Goal: Information Seeking & Learning: Learn about a topic

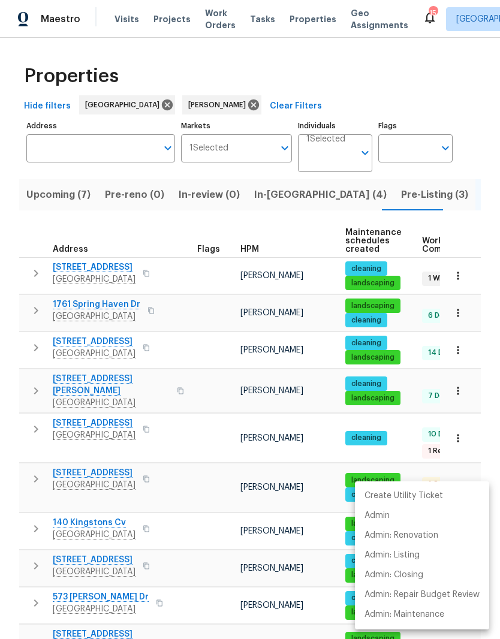
scroll to position [0, 24]
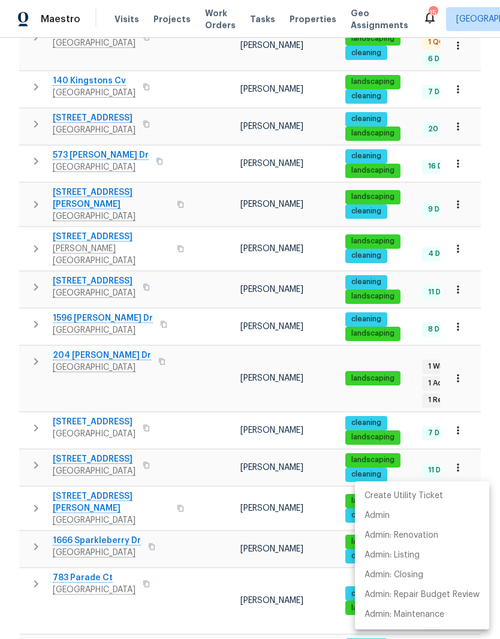
click at [218, 244] on div at bounding box center [250, 319] width 500 height 639
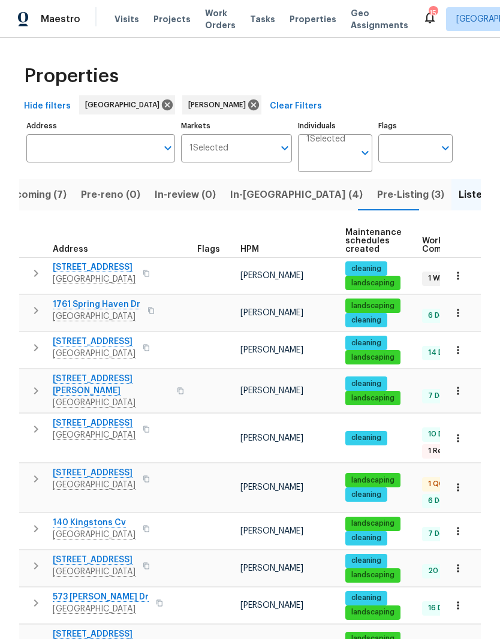
scroll to position [0, 0]
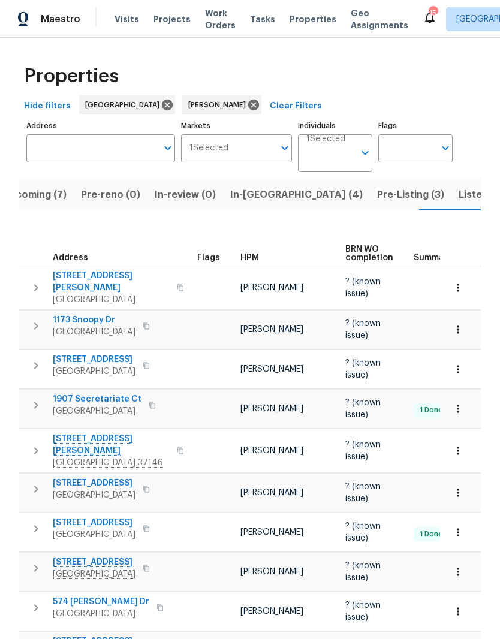
click at [97, 433] on span "[STREET_ADDRESS][PERSON_NAME]" at bounding box center [111, 445] width 117 height 24
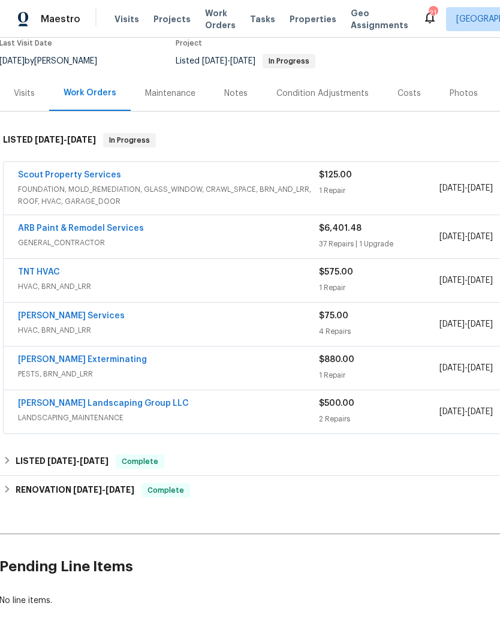
scroll to position [106, 1]
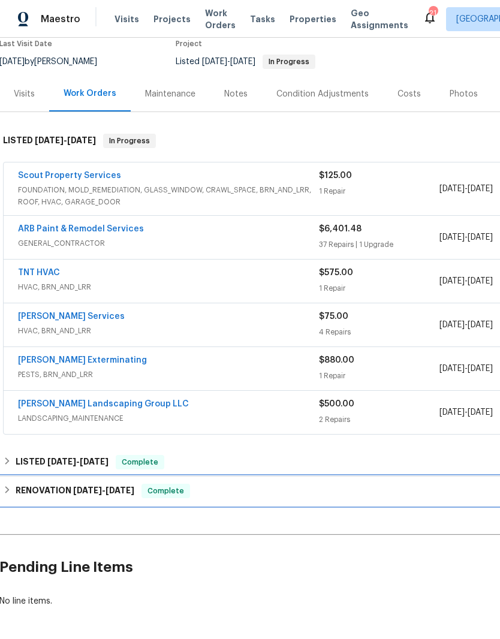
click at [74, 489] on span "[DATE]" at bounding box center [87, 490] width 29 height 8
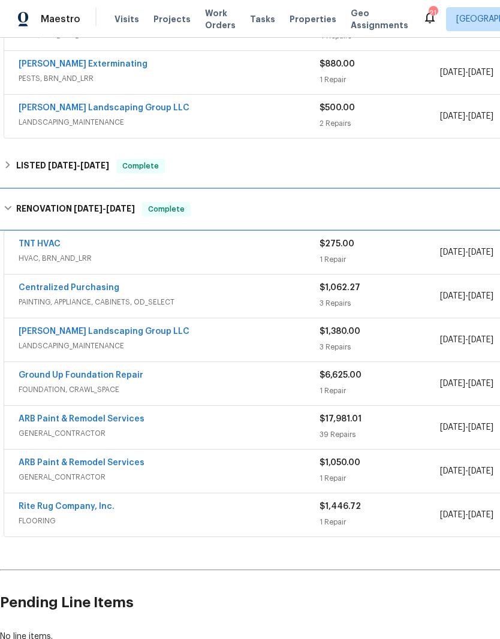
scroll to position [402, 0]
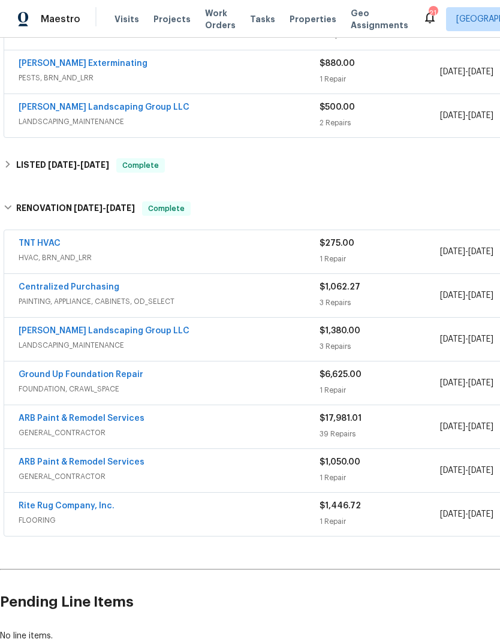
click at [121, 377] on link "Ground Up Foundation Repair" at bounding box center [81, 375] width 125 height 8
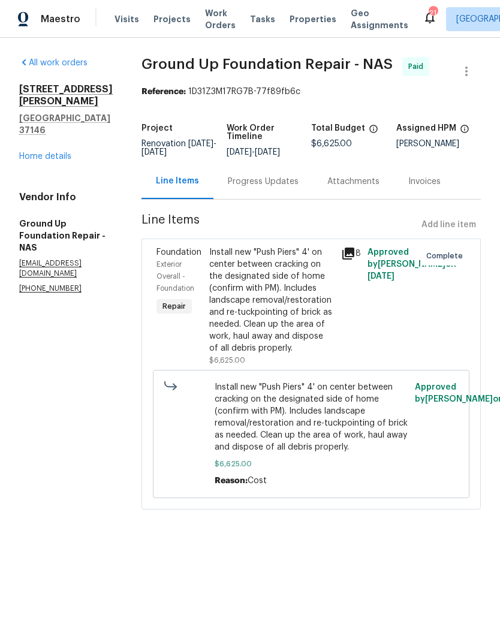
click at [274, 262] on div "Install new "Push Piers" 4' on center between cracking on the designated side o…" at bounding box center [271, 301] width 125 height 108
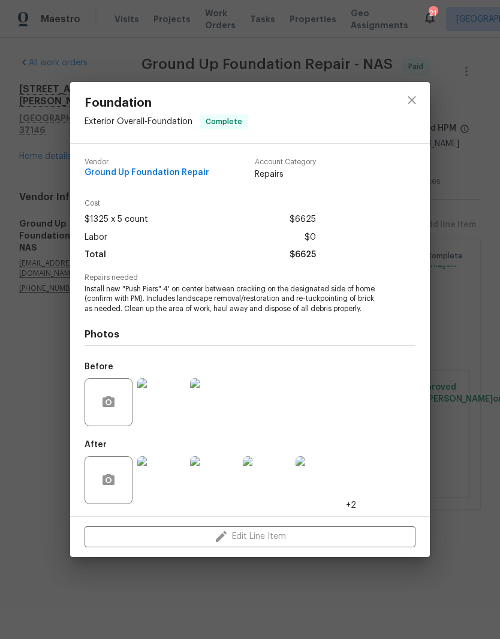
click at [171, 407] on img at bounding box center [161, 403] width 48 height 48
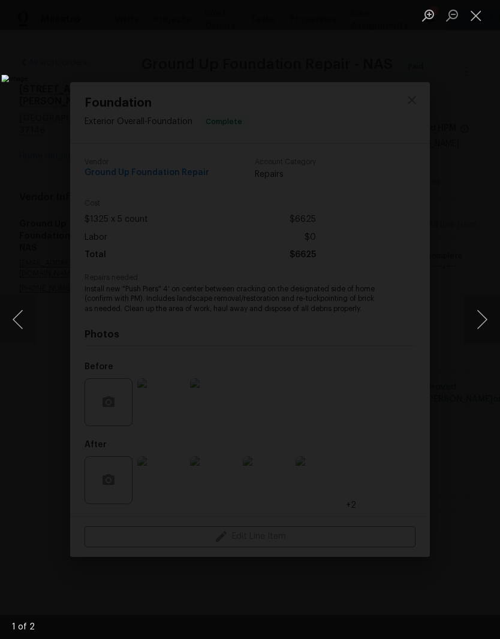
click at [481, 319] on button "Next image" at bounding box center [482, 320] width 36 height 48
click at [483, 327] on button "Next image" at bounding box center [482, 320] width 36 height 48
click at [480, 318] on button "Next image" at bounding box center [482, 320] width 36 height 48
click at [480, 322] on button "Next image" at bounding box center [482, 320] width 36 height 48
click at [476, 14] on button "Close lightbox" at bounding box center [476, 15] width 24 height 21
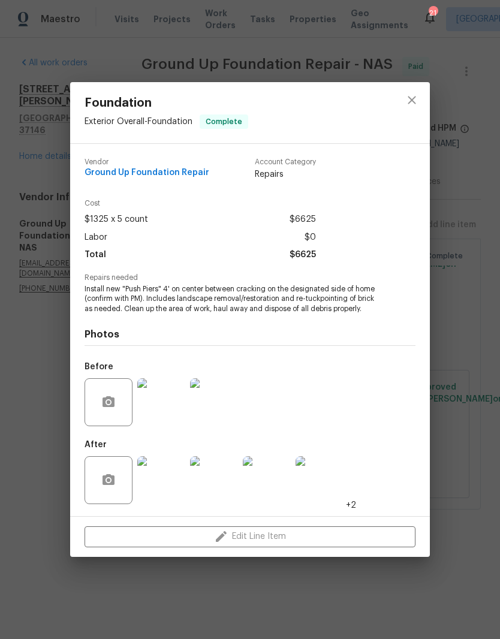
click at [166, 489] on img at bounding box center [161, 480] width 48 height 48
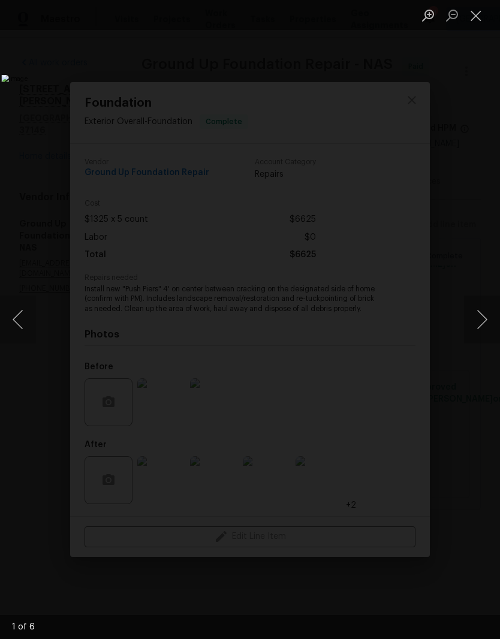
click at [479, 316] on button "Next image" at bounding box center [482, 320] width 36 height 48
click at [476, 325] on button "Next image" at bounding box center [482, 320] width 36 height 48
click at [480, 322] on button "Next image" at bounding box center [482, 320] width 36 height 48
click at [480, 320] on button "Next image" at bounding box center [482, 320] width 36 height 48
click at [483, 322] on button "Next image" at bounding box center [482, 320] width 36 height 48
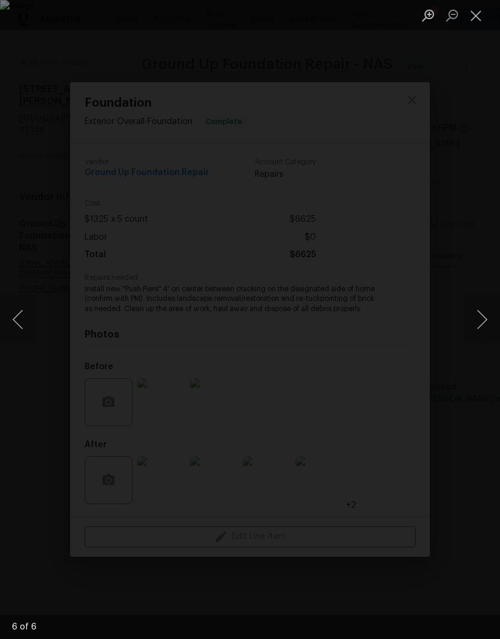
click at [479, 323] on button "Next image" at bounding box center [482, 320] width 36 height 48
click at [14, 316] on button "Previous image" at bounding box center [18, 320] width 36 height 48
